Goal: Check status

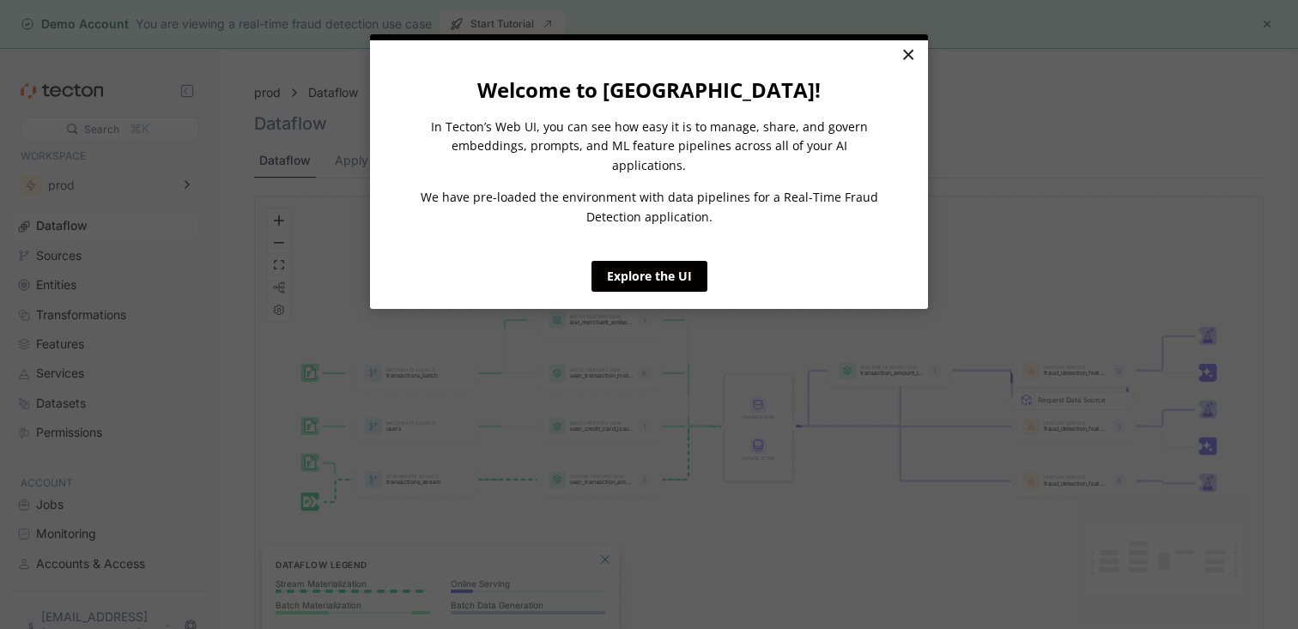
click at [917, 56] on link "×" at bounding box center [908, 55] width 30 height 31
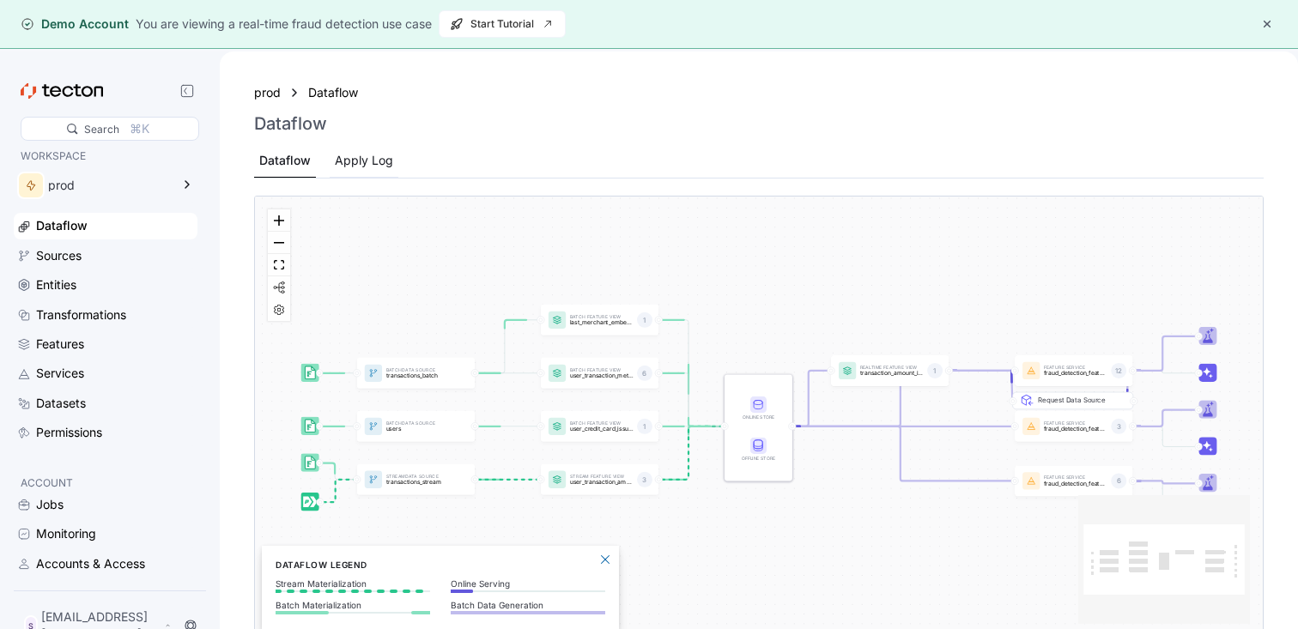
click at [357, 159] on div "Apply Log" at bounding box center [364, 160] width 58 height 19
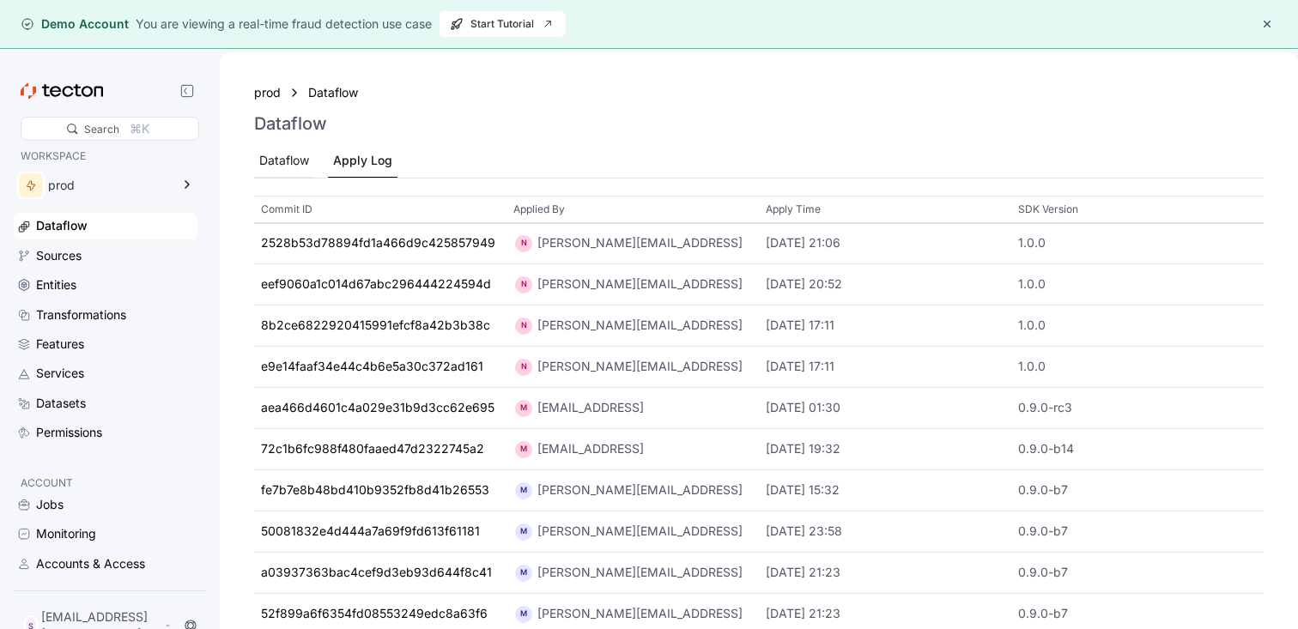
click at [307, 155] on div "Dataflow" at bounding box center [284, 160] width 50 height 19
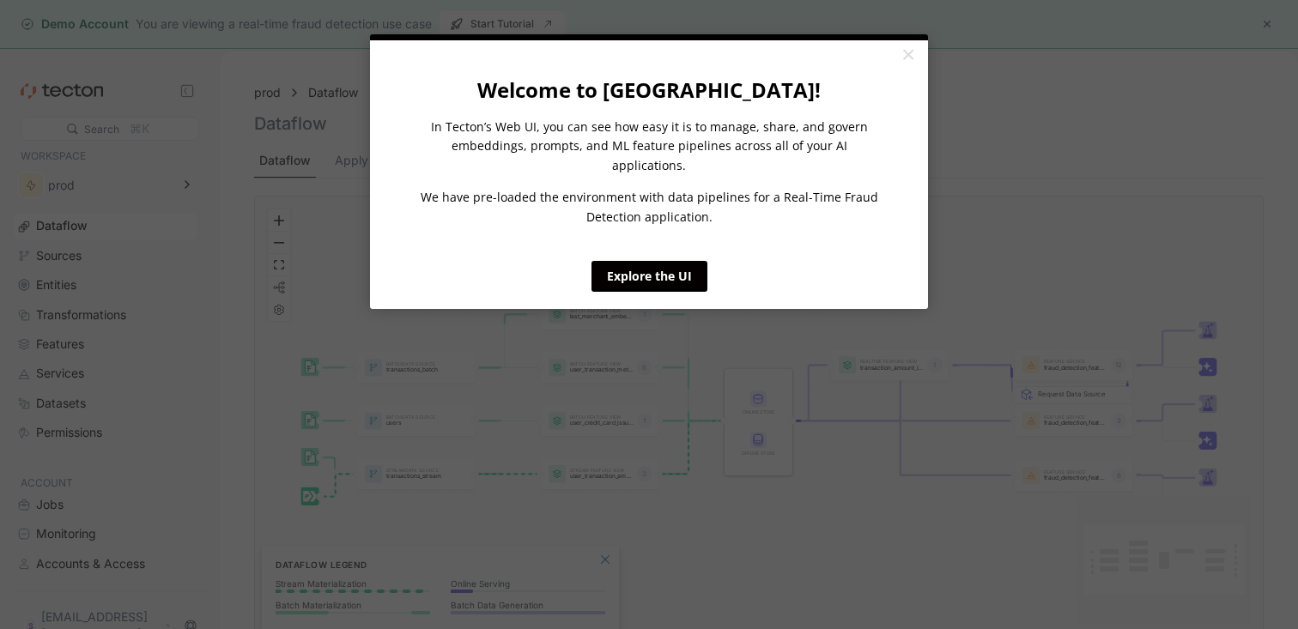
click at [360, 157] on appcues "× Welcome to [GEOGRAPHIC_DATA]! In Tecton’s Web UI, you can see how easy it is …" at bounding box center [649, 314] width 1298 height 629
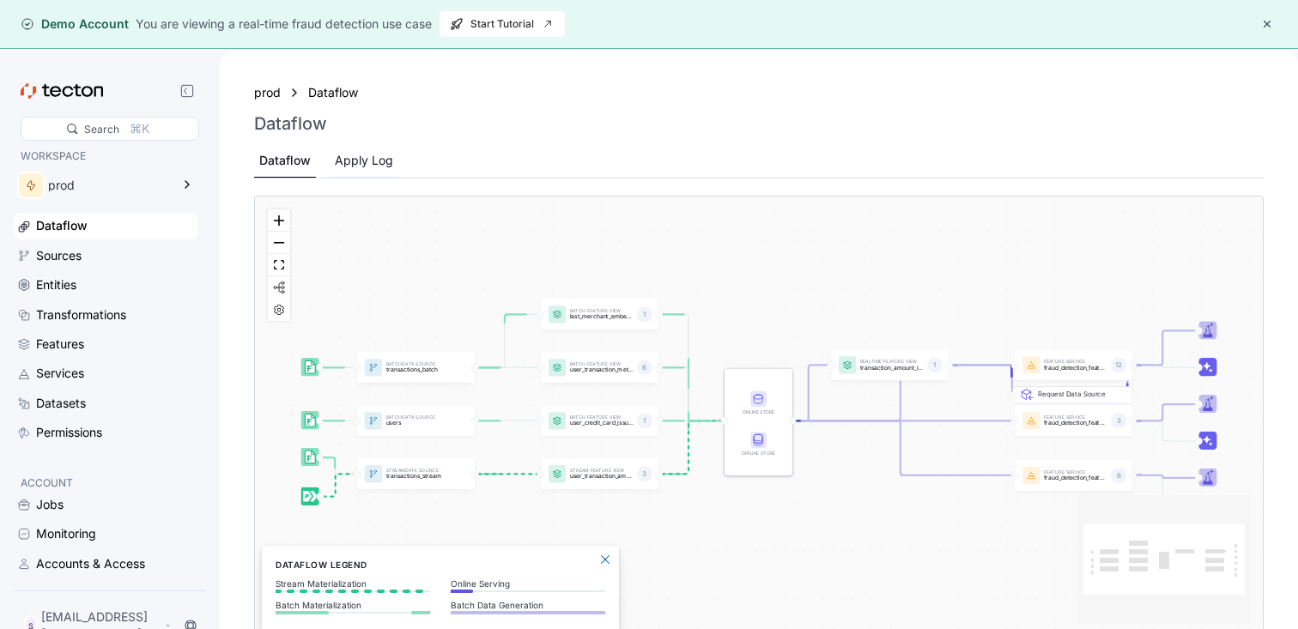
click at [369, 152] on div "Apply Log" at bounding box center [364, 160] width 58 height 19
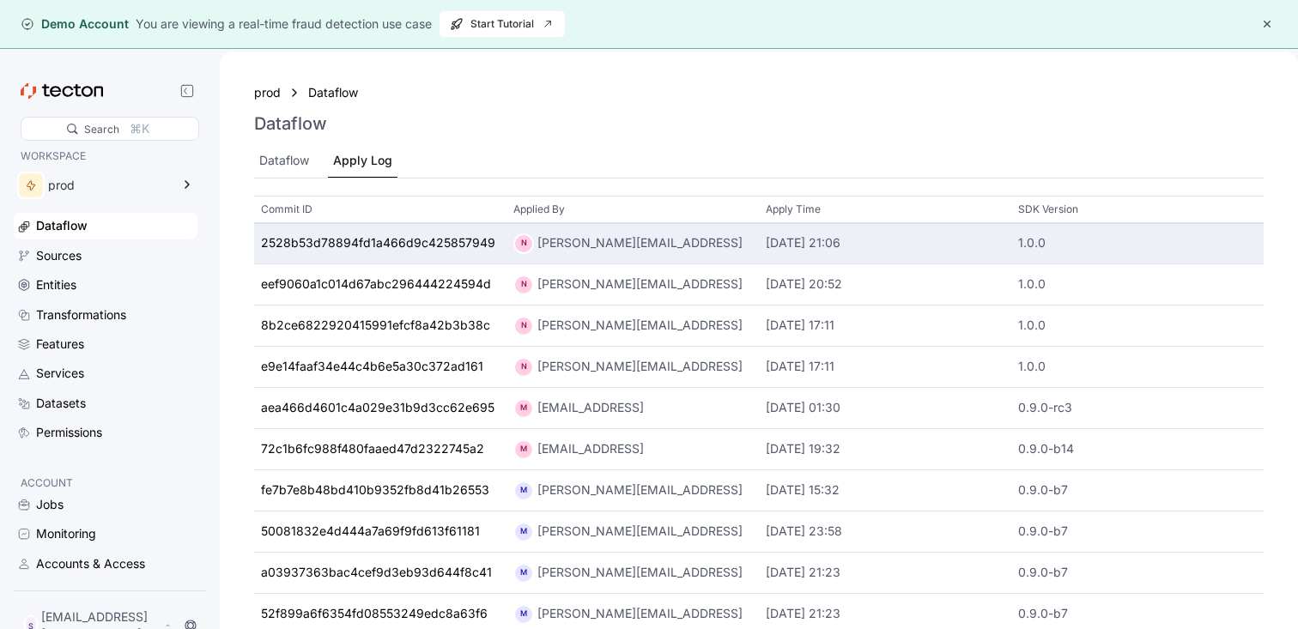
click at [668, 245] on div "N [PERSON_NAME][EMAIL_ADDRESS]" at bounding box center [632, 244] width 239 height 21
click at [322, 242] on div "2528b53d78894fd1a466d9c425857949" at bounding box center [378, 243] width 234 height 19
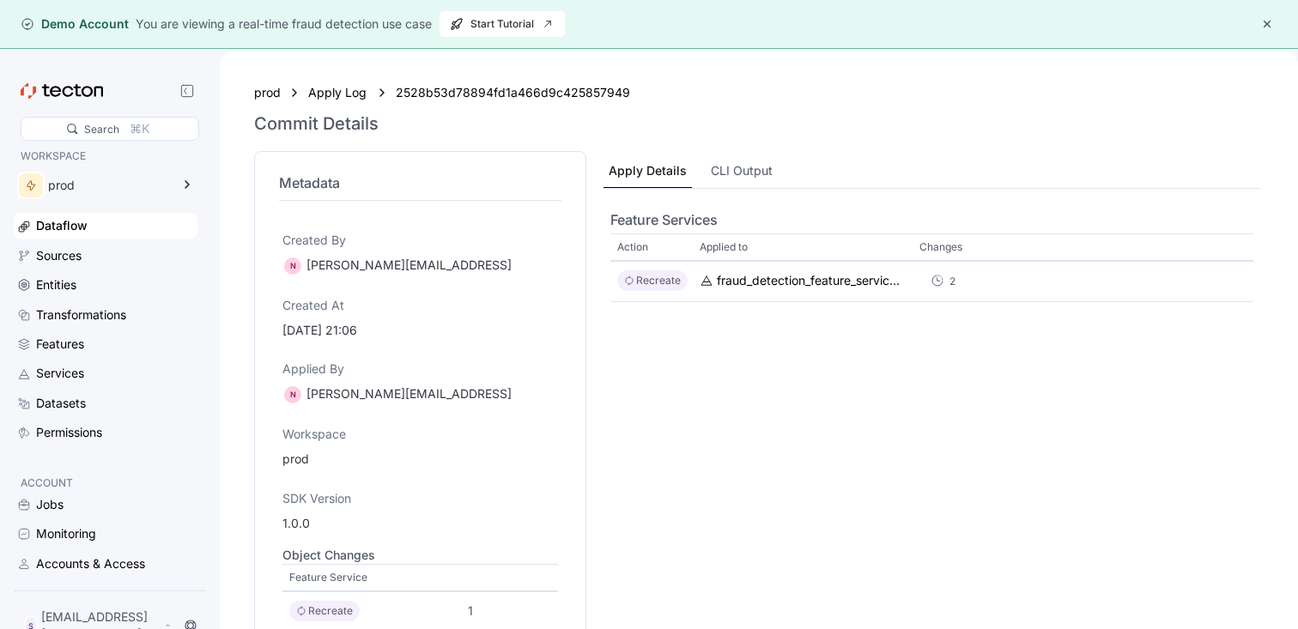
scroll to position [8, 0]
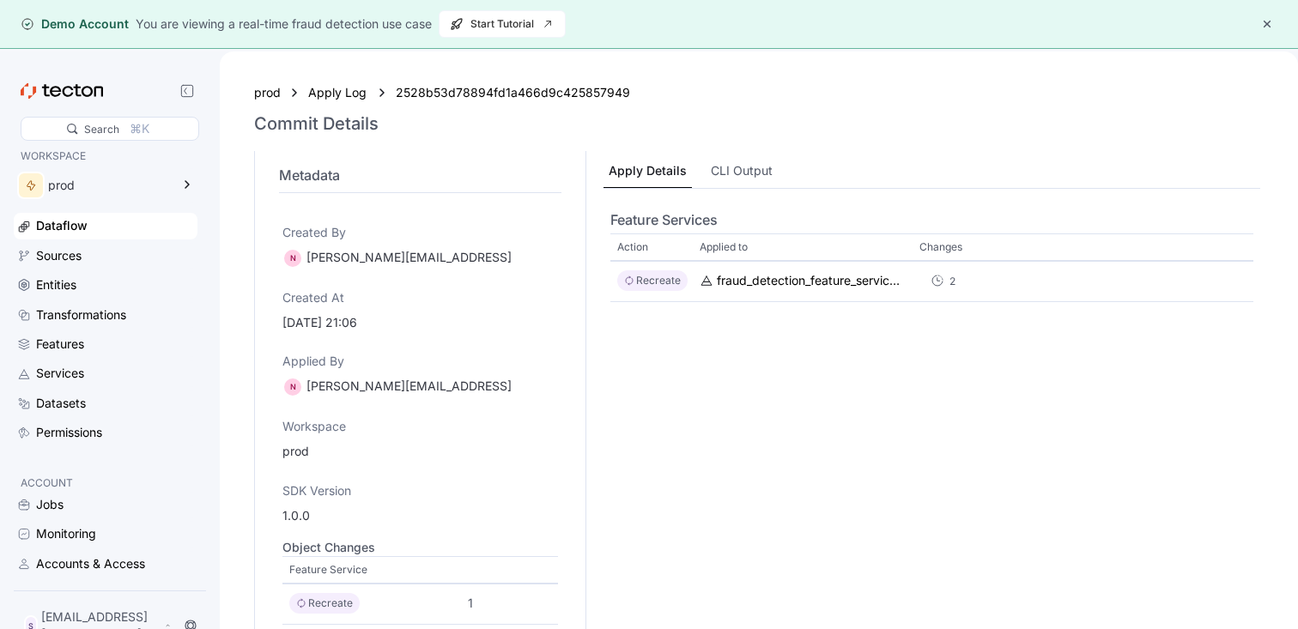
click at [732, 244] on p "Applied to" at bounding box center [724, 247] width 48 height 17
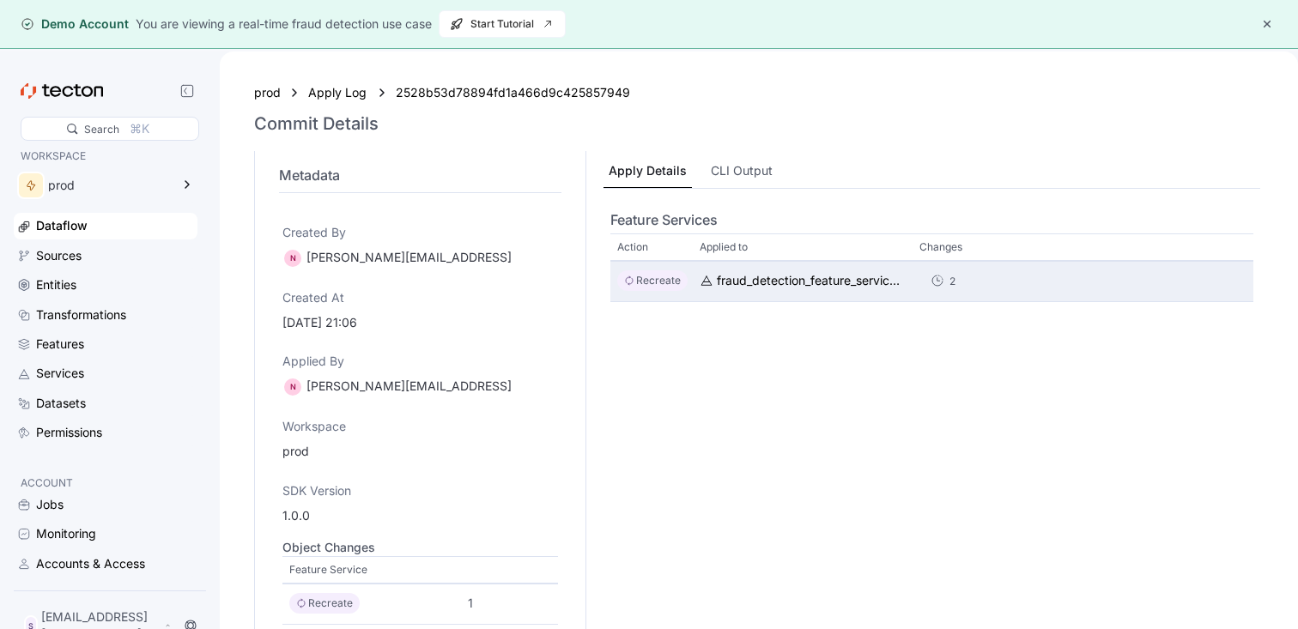
click at [729, 297] on div "fraud_detection_feature_service:v2" at bounding box center [803, 281] width 220 height 41
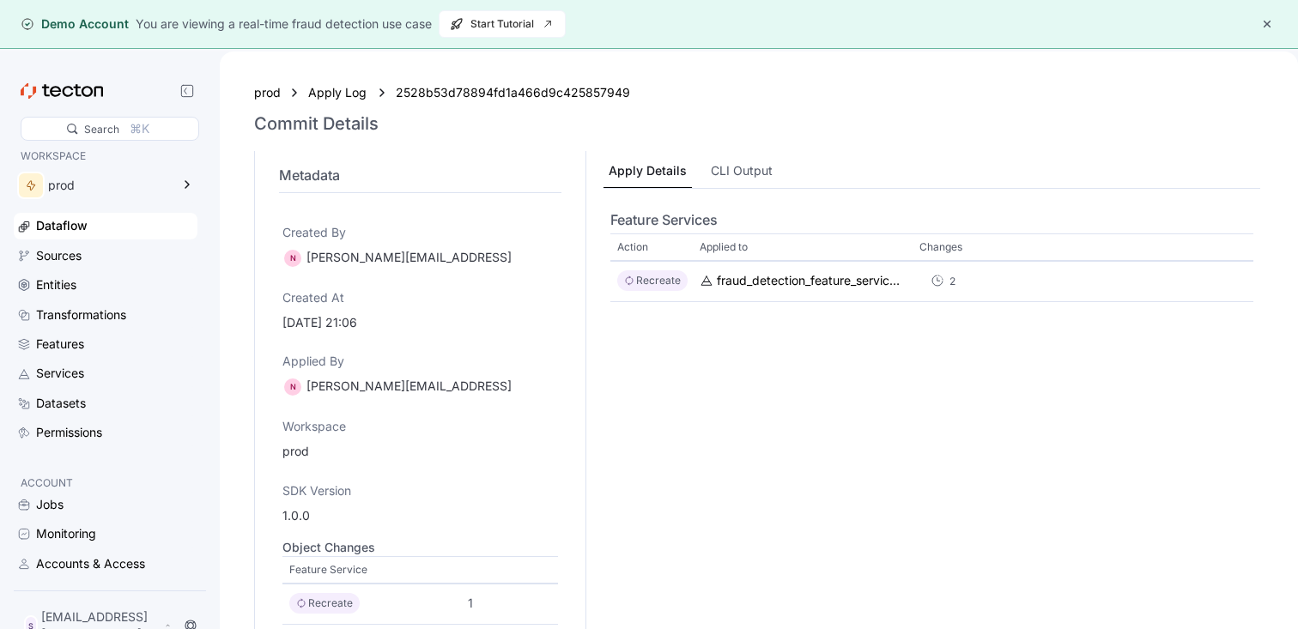
drag, startPoint x: 758, startPoint y: 451, endPoint x: 744, endPoint y: 340, distance: 111.7
click at [756, 443] on div "Feature Services Action Applied to Changes Recreate fraud_detection_feature_ser…" at bounding box center [932, 424] width 657 height 471
click at [719, 159] on div "CLI Output" at bounding box center [742, 171] width 72 height 33
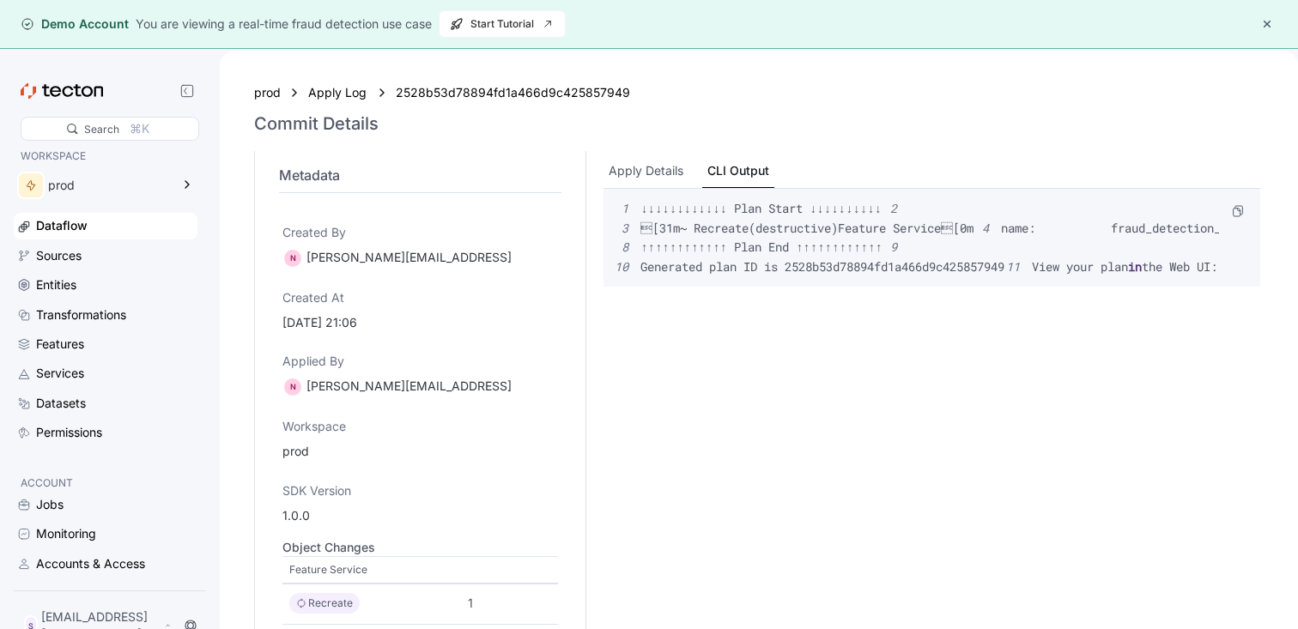
click at [637, 153] on div "Apply Details CLI Output 1 ↓↓↓↓↓↓↓↓↓↓↓↓ Plan Start ↓↓↓↓↓↓↓↓↓↓ 2 3  [ 31m~ Recr…" at bounding box center [932, 407] width 664 height 513
click at [640, 165] on div "Apply Details" at bounding box center [646, 170] width 75 height 19
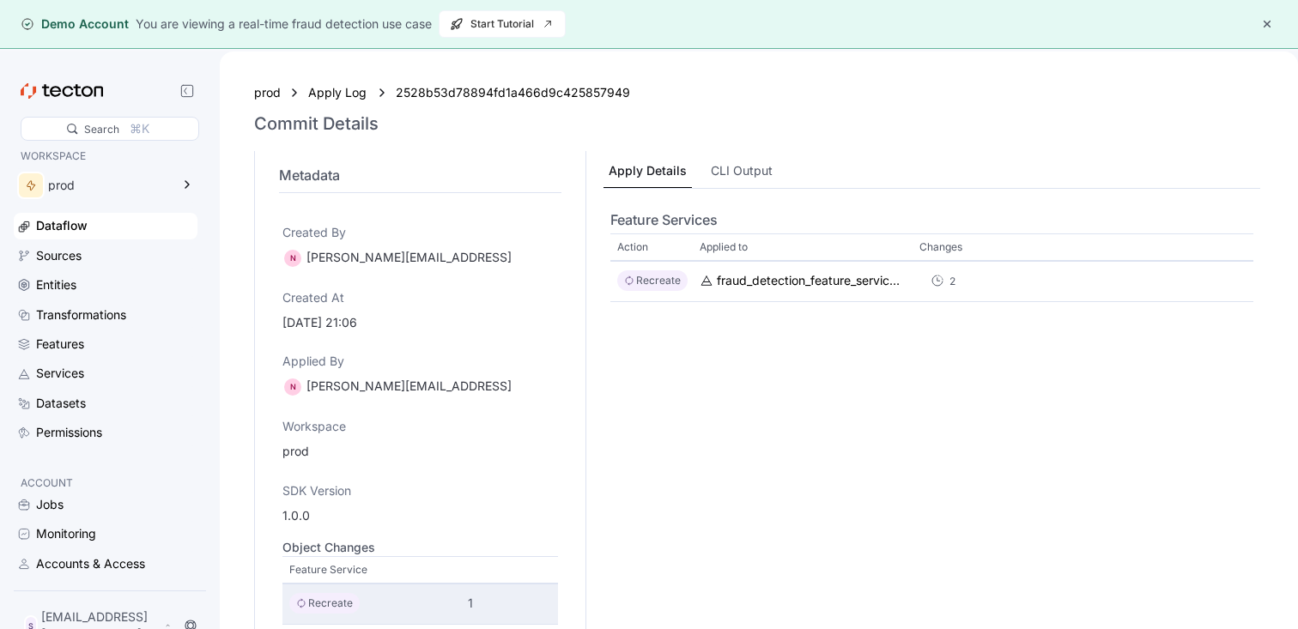
click at [318, 600] on p "Recreate" at bounding box center [330, 603] width 45 height 17
click at [84, 251] on div "Sources" at bounding box center [115, 255] width 158 height 19
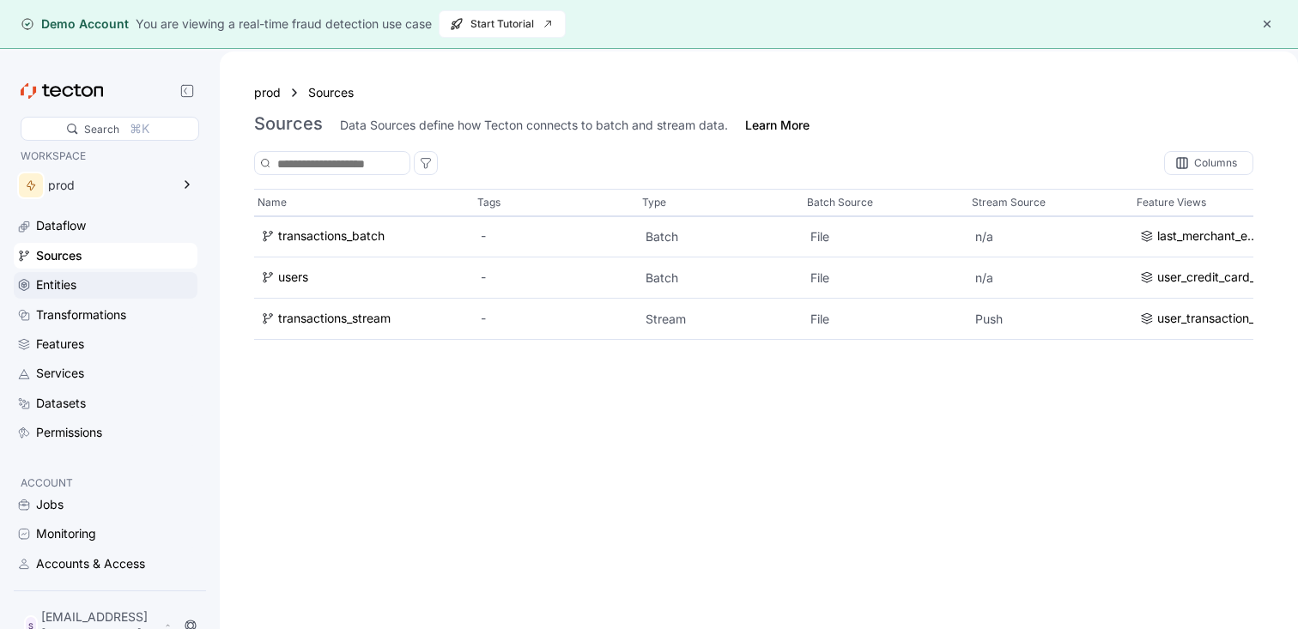
click at [80, 276] on div "Entities" at bounding box center [115, 285] width 158 height 19
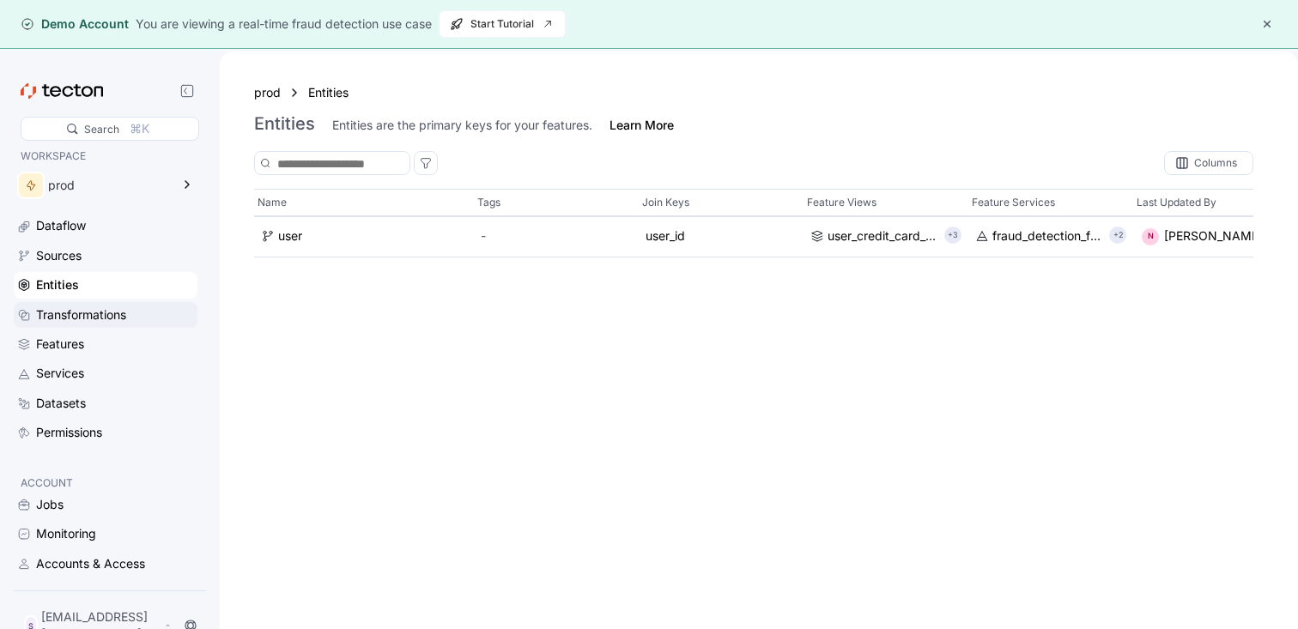
click at [81, 306] on div "Transformations" at bounding box center [81, 315] width 90 height 19
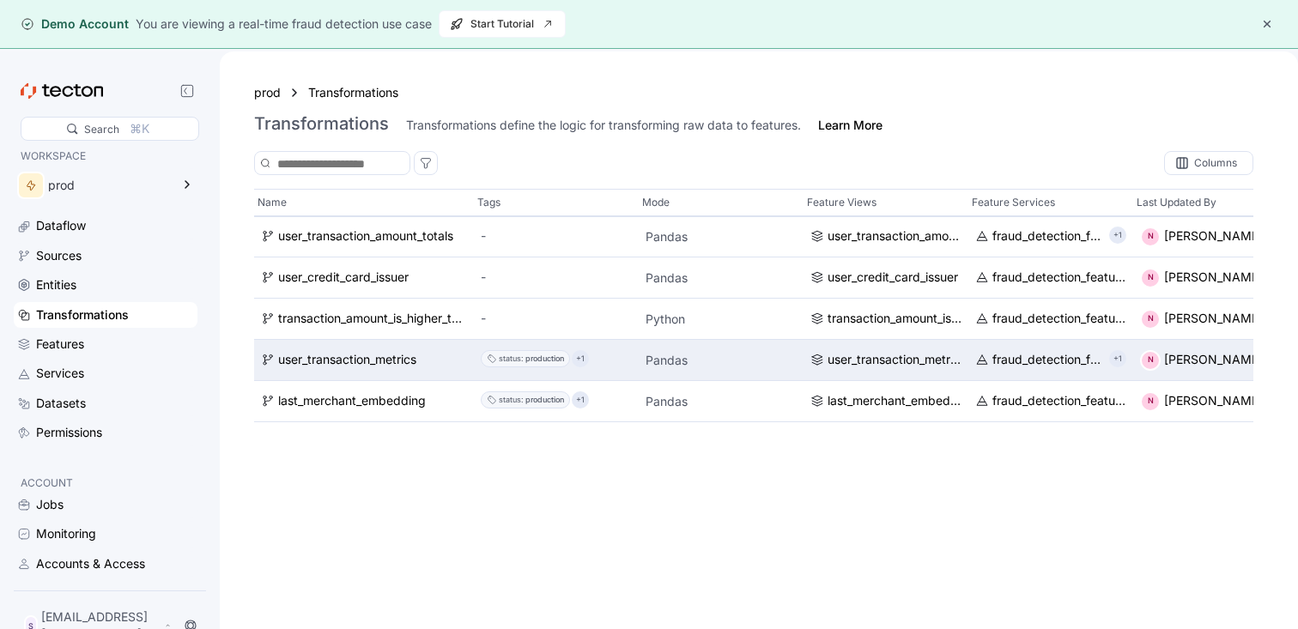
click at [519, 358] on div "status :" at bounding box center [511, 359] width 25 height 17
